Goal: Task Accomplishment & Management: Complete application form

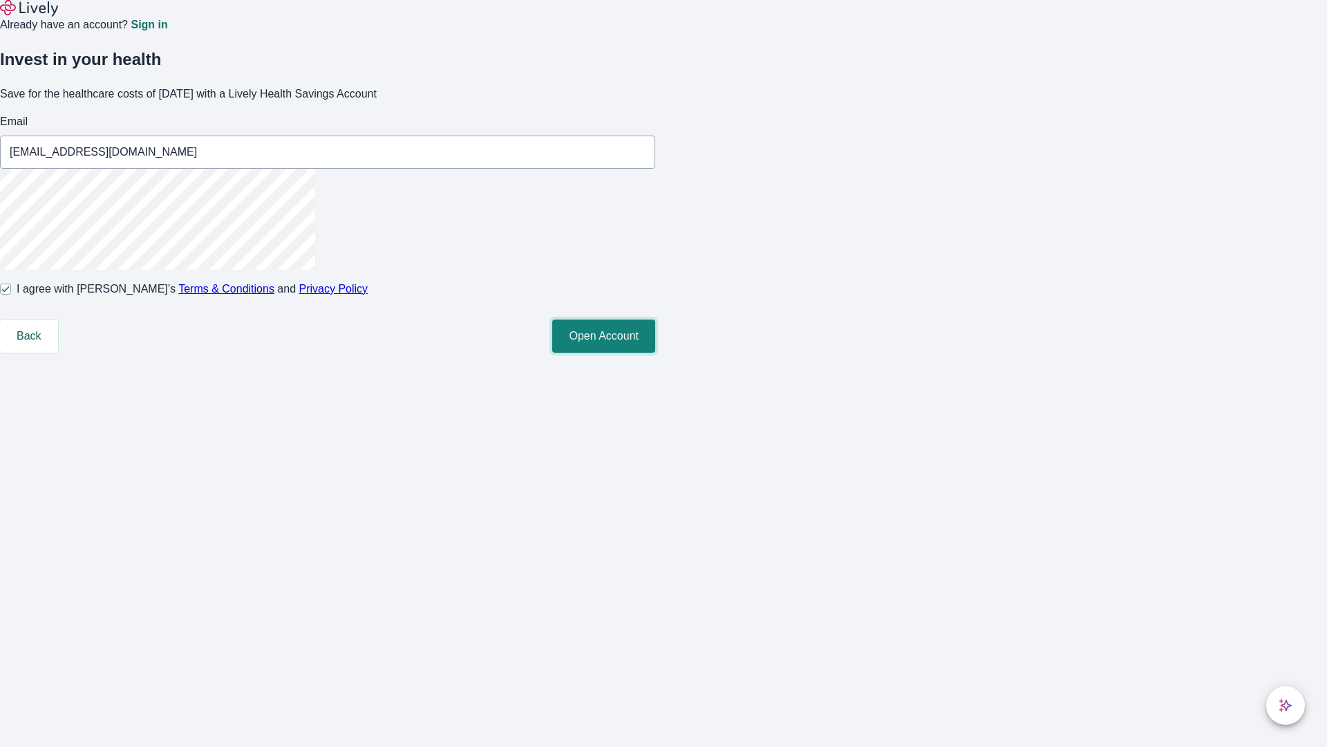
click at [655, 353] on button "Open Account" at bounding box center [603, 335] width 103 height 33
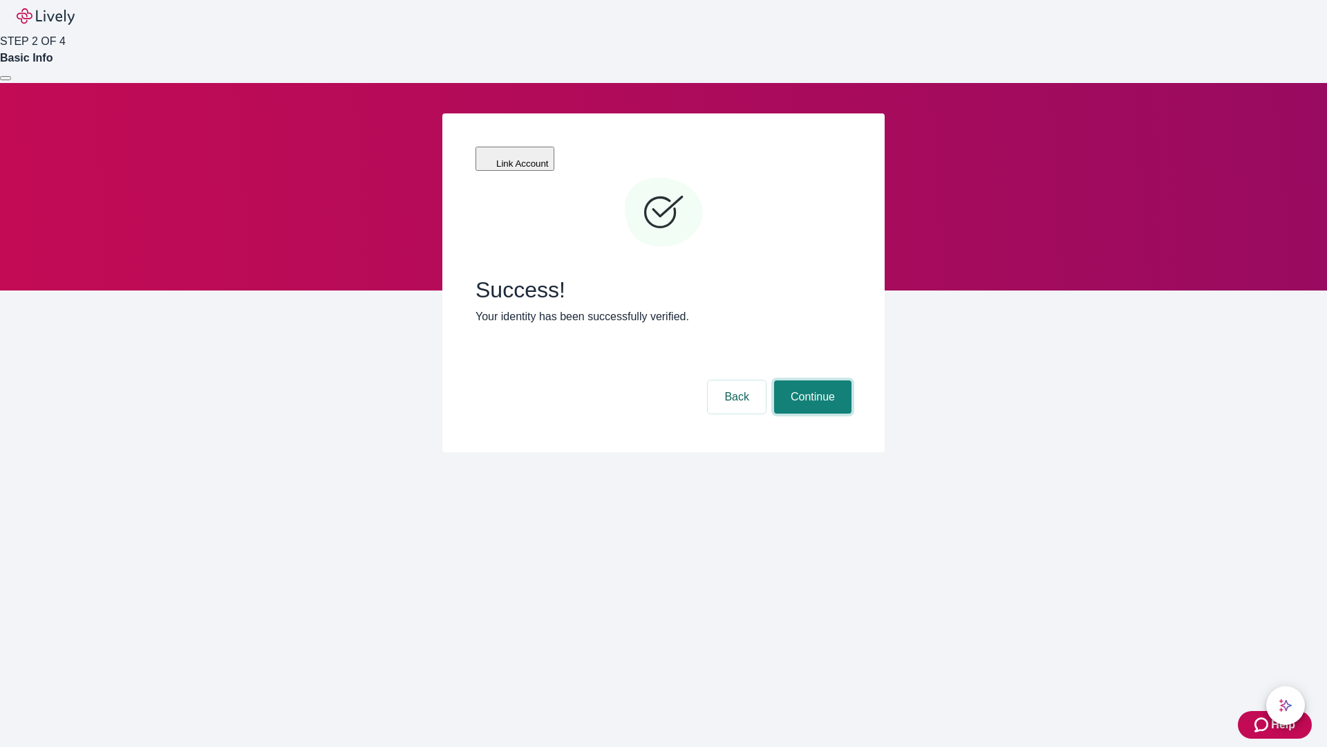
click at [811, 380] on button "Continue" at bounding box center [812, 396] width 77 height 33
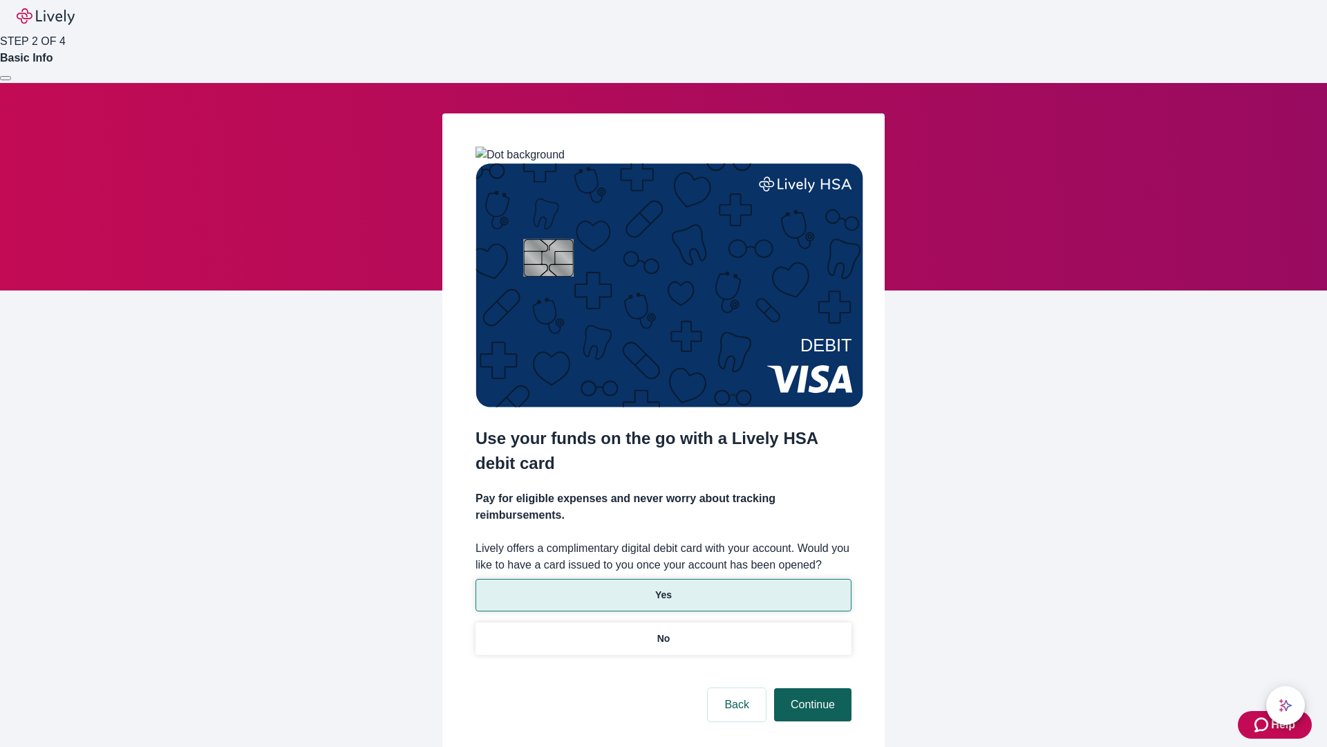
click at [663, 588] on p "Yes" at bounding box center [663, 595] width 17 height 15
click at [811, 688] on button "Continue" at bounding box center [812, 704] width 77 height 33
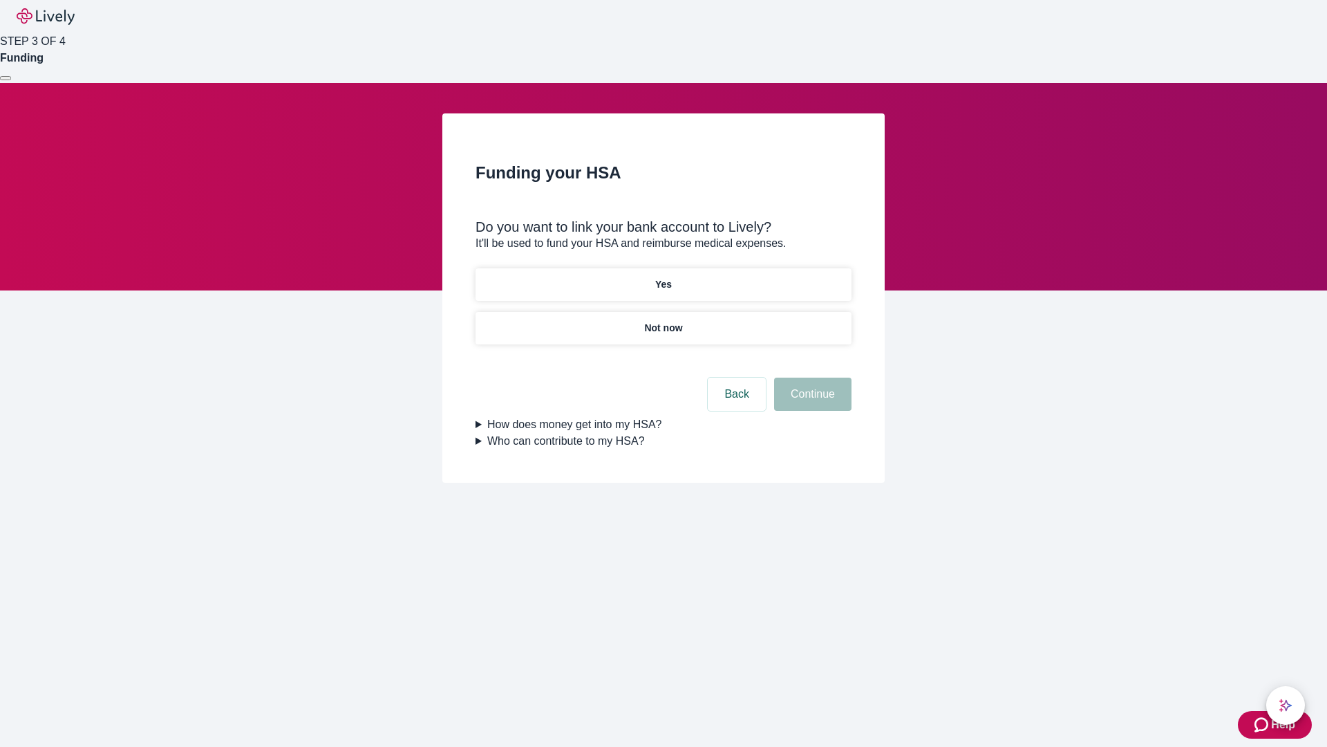
click at [663, 321] on p "Not now" at bounding box center [663, 328] width 38 height 15
click at [811, 402] on button "Continue" at bounding box center [812, 393] width 77 height 33
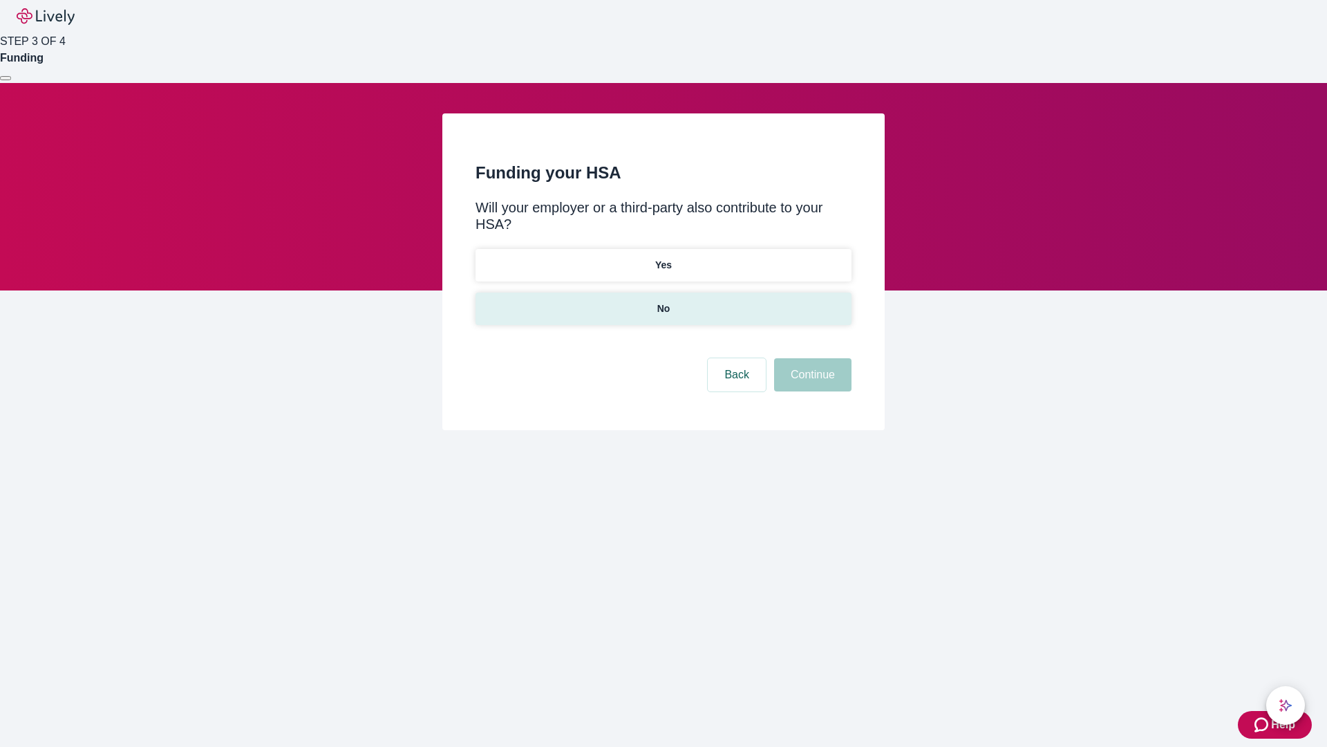
click at [663, 301] on p "No" at bounding box center [663, 308] width 13 height 15
click at [811, 358] on button "Continue" at bounding box center [812, 374] width 77 height 33
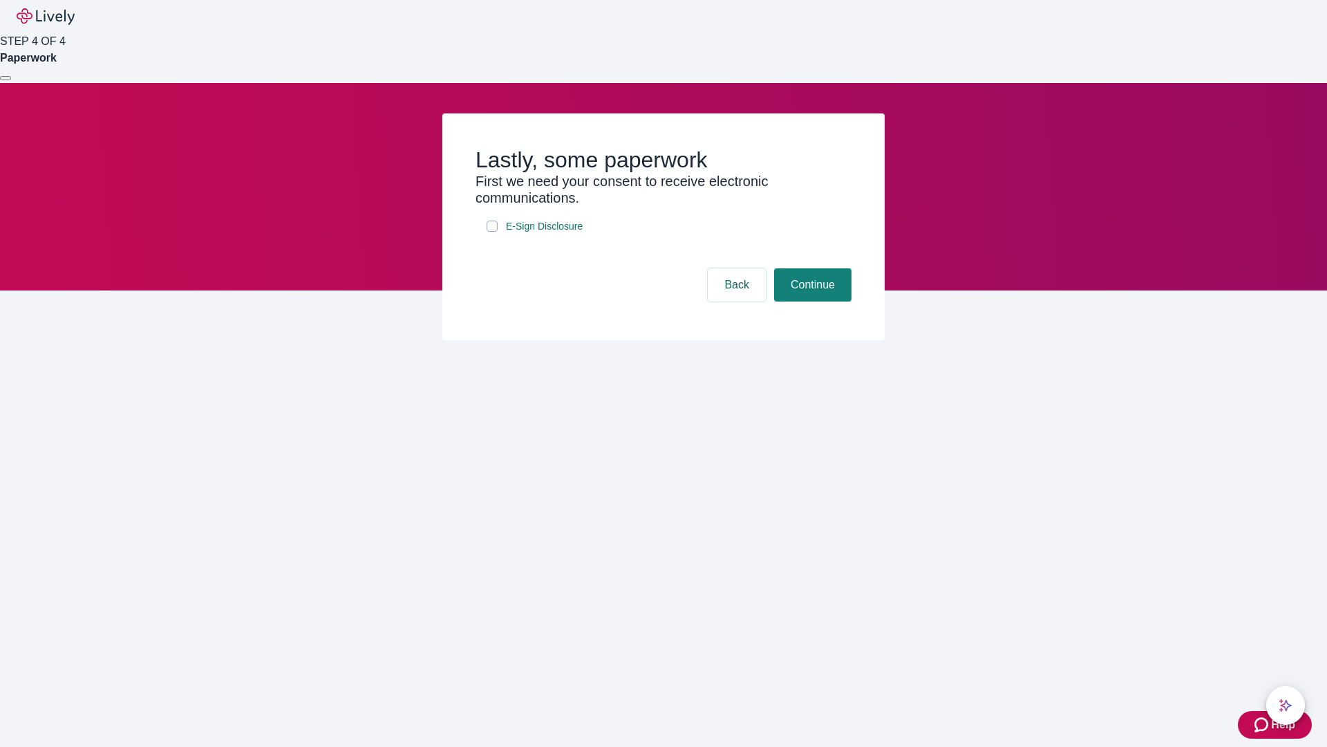
click at [492, 232] on input "E-Sign Disclosure" at bounding box center [492, 226] width 11 height 11
checkbox input "true"
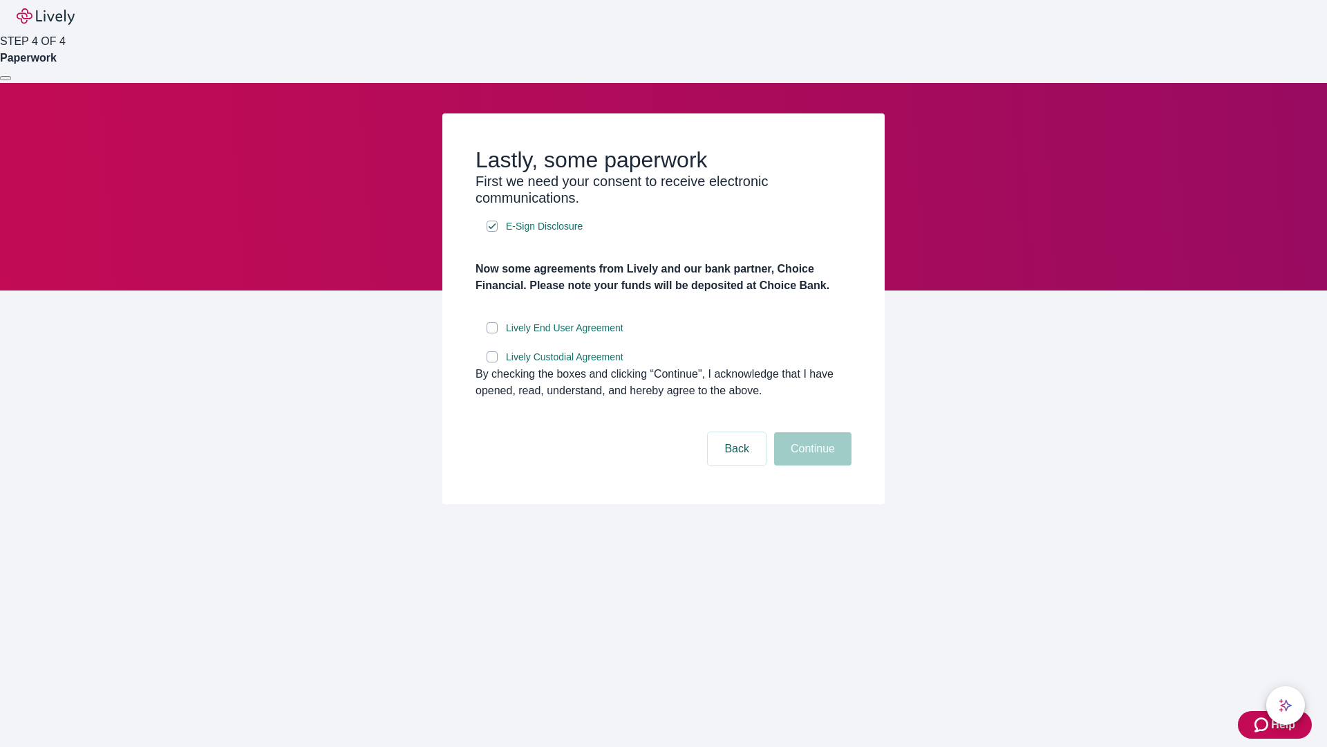
click at [492, 333] on input "Lively End User Agreement" at bounding box center [492, 327] width 11 height 11
checkbox input "true"
click at [492, 362] on input "Lively Custodial Agreement" at bounding box center [492, 356] width 11 height 11
checkbox input "true"
click at [811, 465] on button "Continue" at bounding box center [812, 448] width 77 height 33
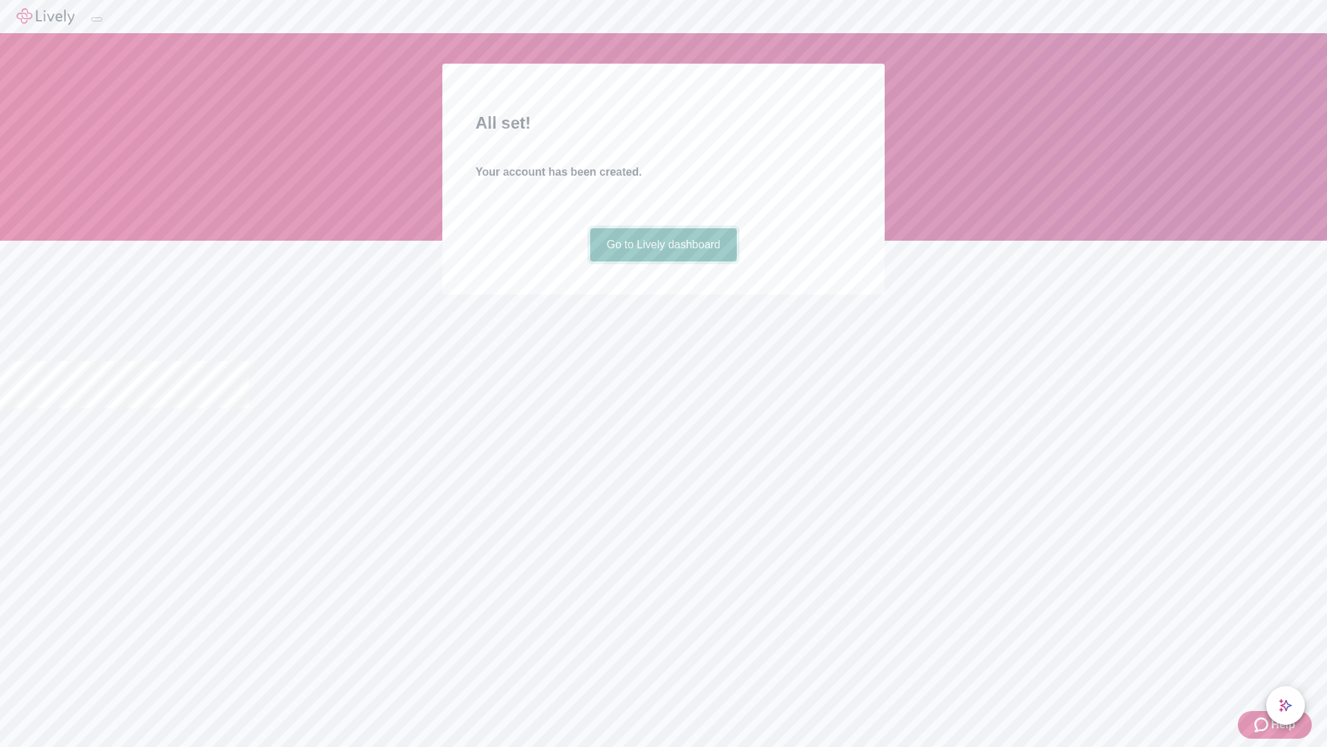
click at [663, 261] on link "Go to Lively dashboard" at bounding box center [663, 244] width 147 height 33
